Goal: Transaction & Acquisition: Purchase product/service

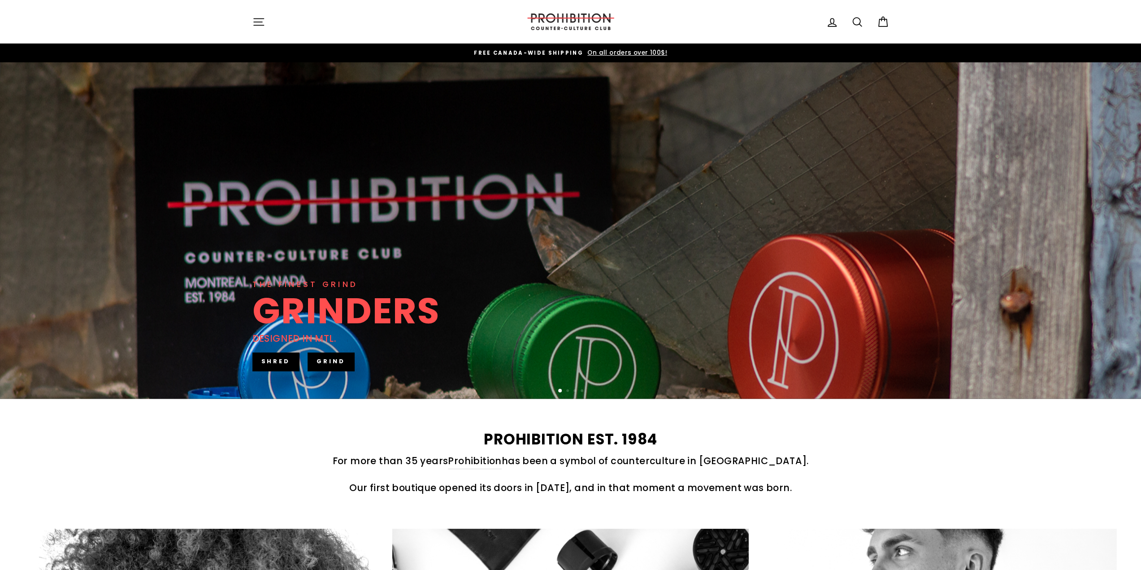
click at [267, 25] on button "Site navigation" at bounding box center [258, 21] width 23 height 19
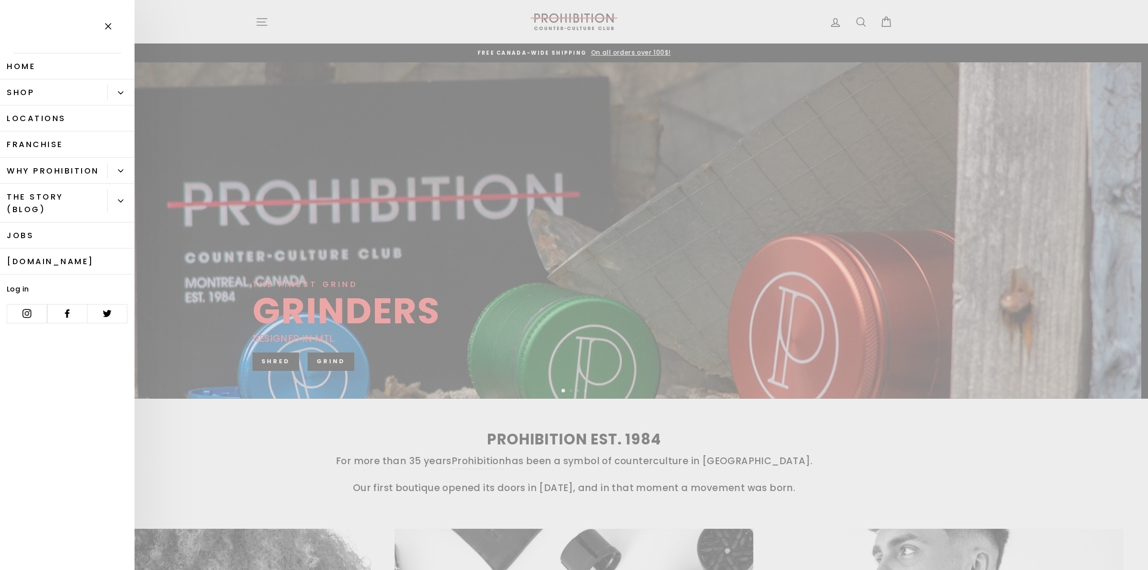
click at [95, 92] on link "Shop" at bounding box center [53, 92] width 107 height 26
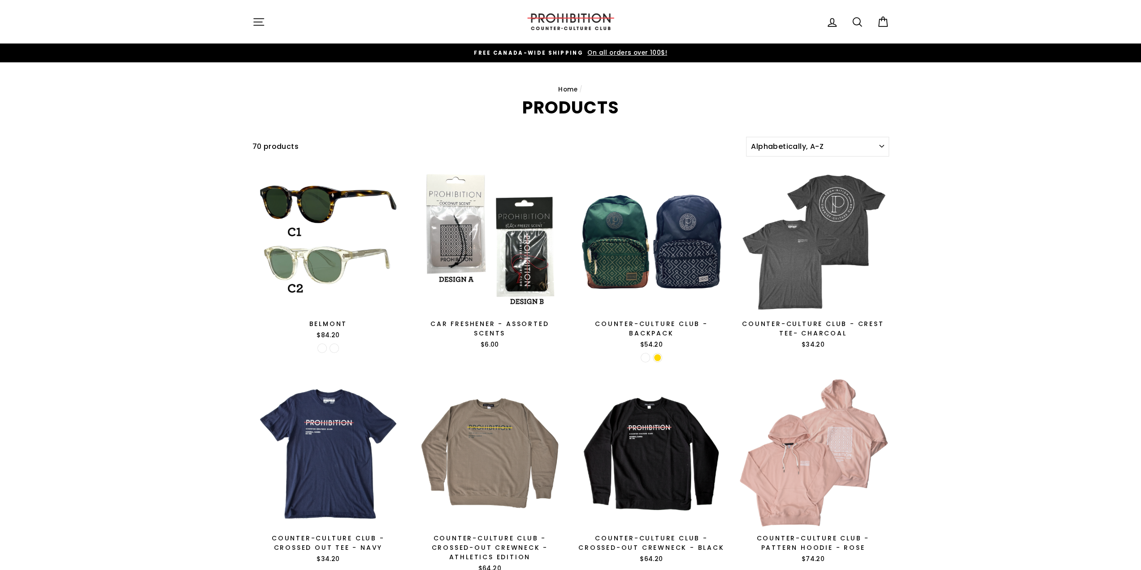
click at [251, 22] on button "Site navigation" at bounding box center [258, 21] width 23 height 19
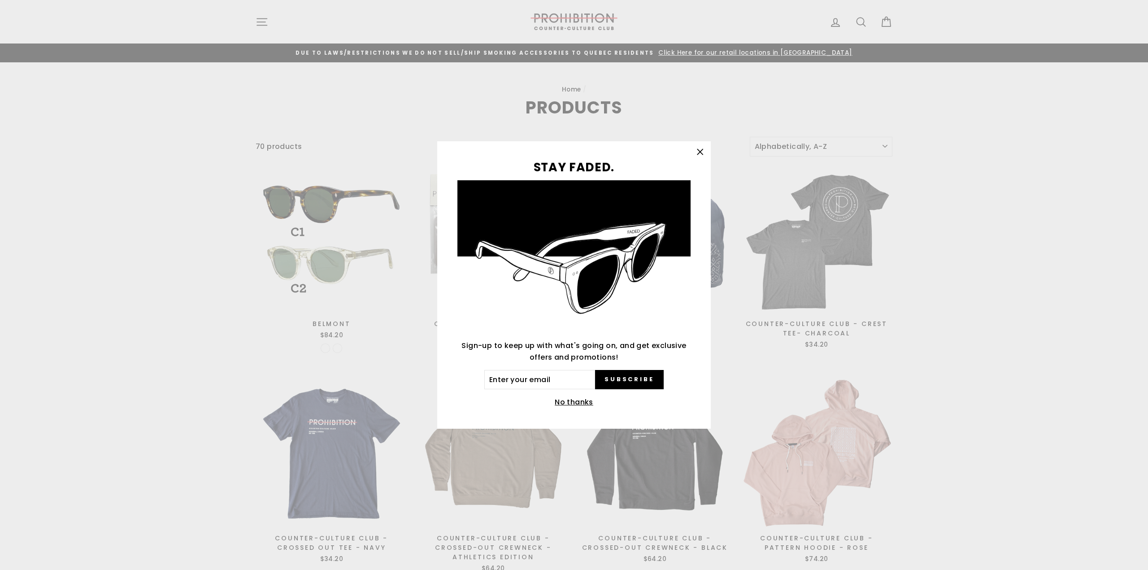
click at [699, 153] on icon "button" at bounding box center [699, 151] width 5 height 5
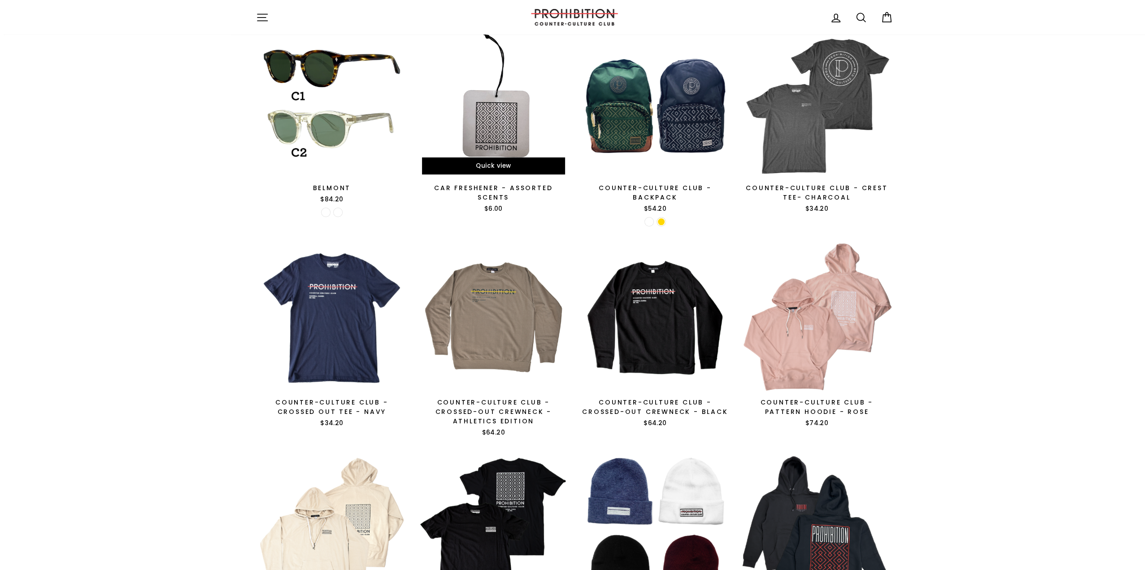
scroll to position [90, 0]
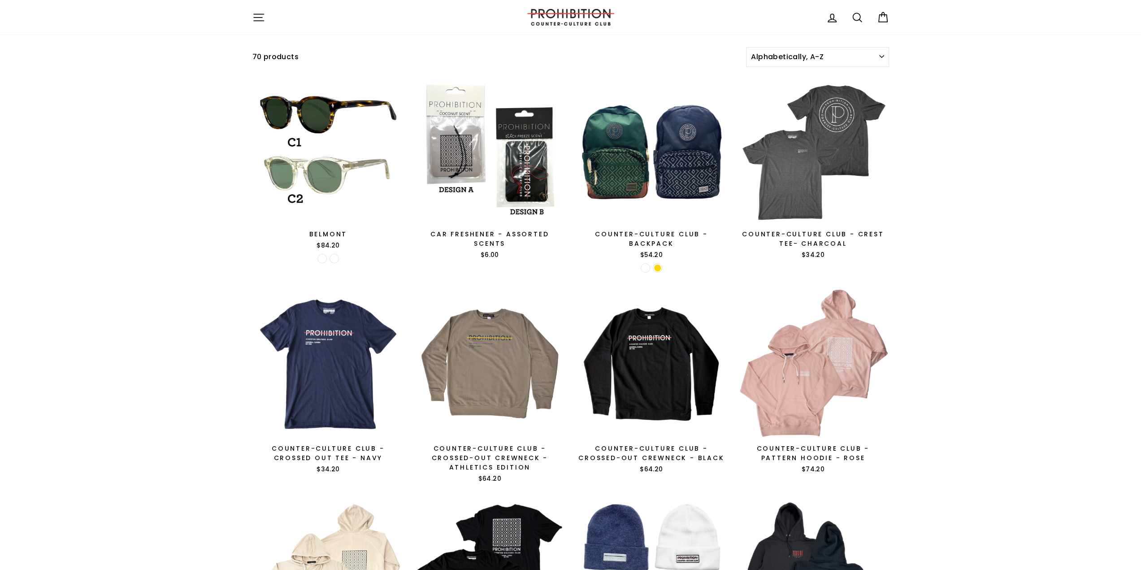
click at [266, 26] on button "Site navigation" at bounding box center [258, 17] width 23 height 19
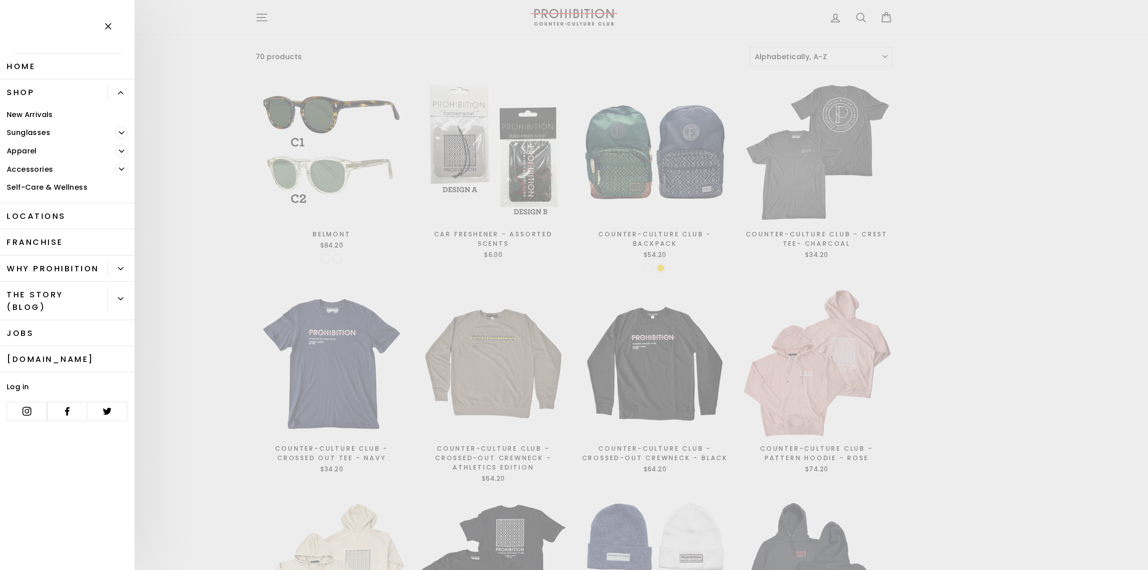
click at [60, 187] on link "Self-Care & Wellness" at bounding box center [67, 187] width 134 height 18
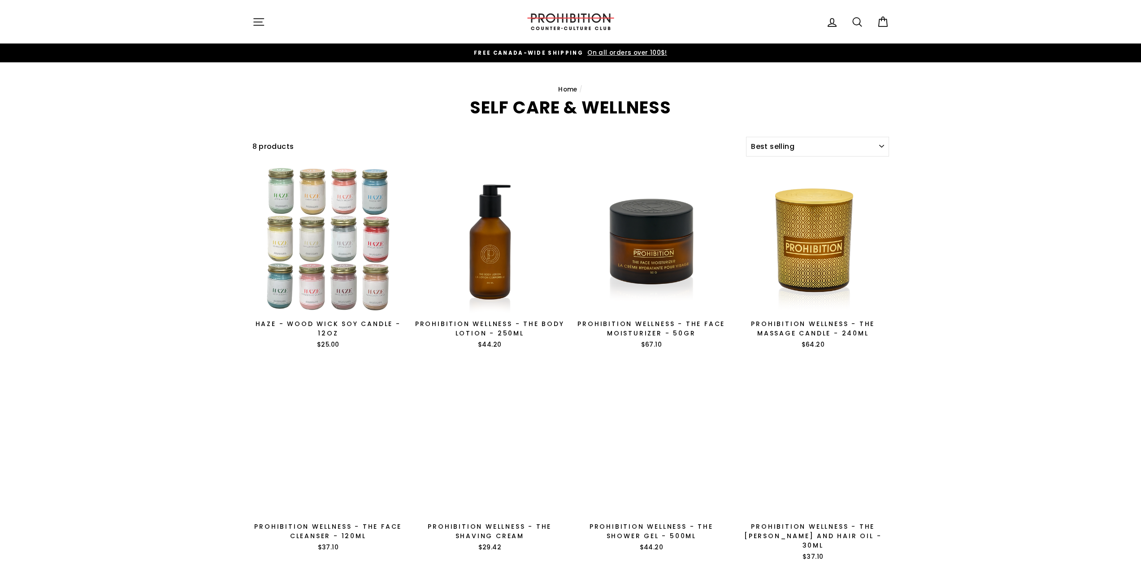
select select "best-selling"
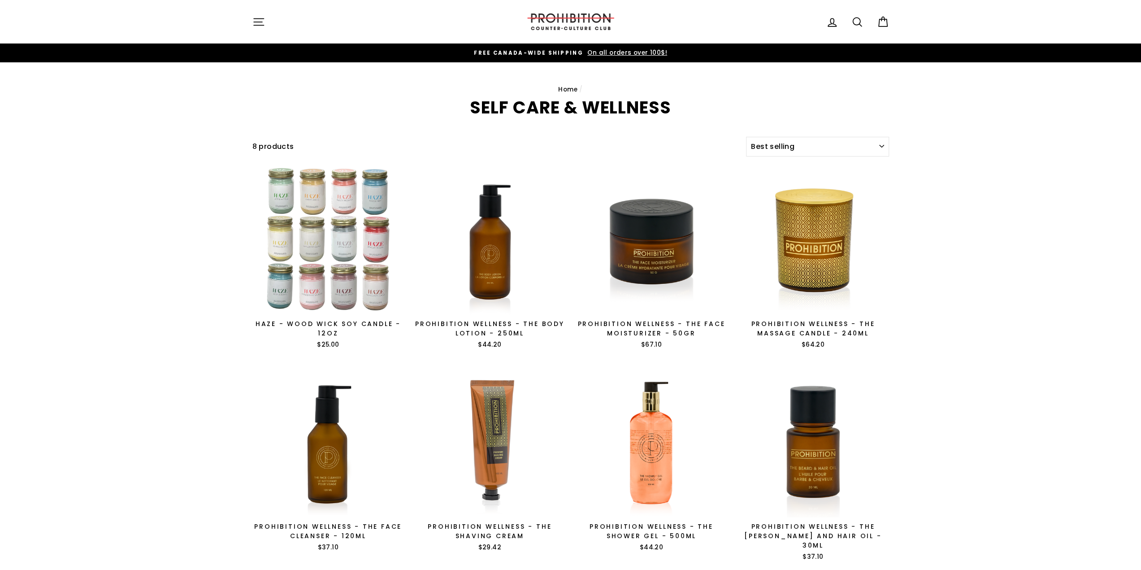
drag, startPoint x: 127, startPoint y: 159, endPoint x: 412, endPoint y: 8, distance: 322.3
click at [571, 15] on img at bounding box center [571, 21] width 90 height 17
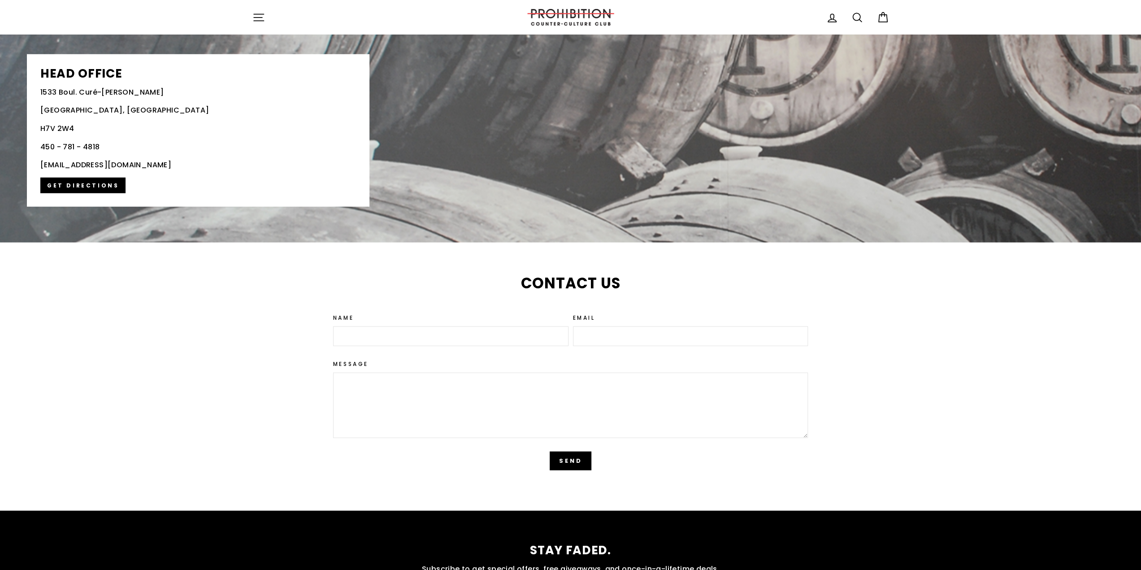
scroll to position [1928, 0]
